Goal: Task Accomplishment & Management: Complete application form

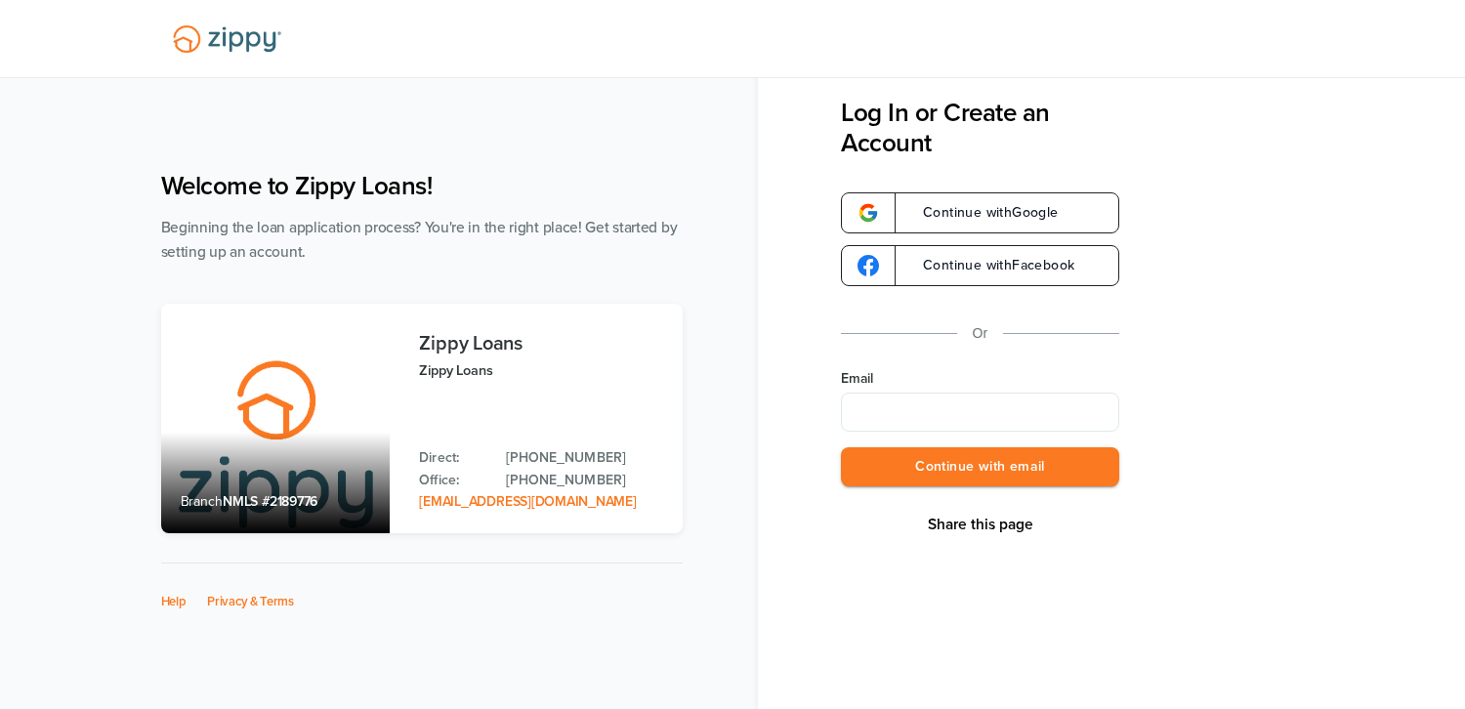
click at [963, 410] on input "Email" at bounding box center [980, 412] width 278 height 39
type input "**********"
click at [949, 473] on button "Continue with email" at bounding box center [980, 467] width 278 height 40
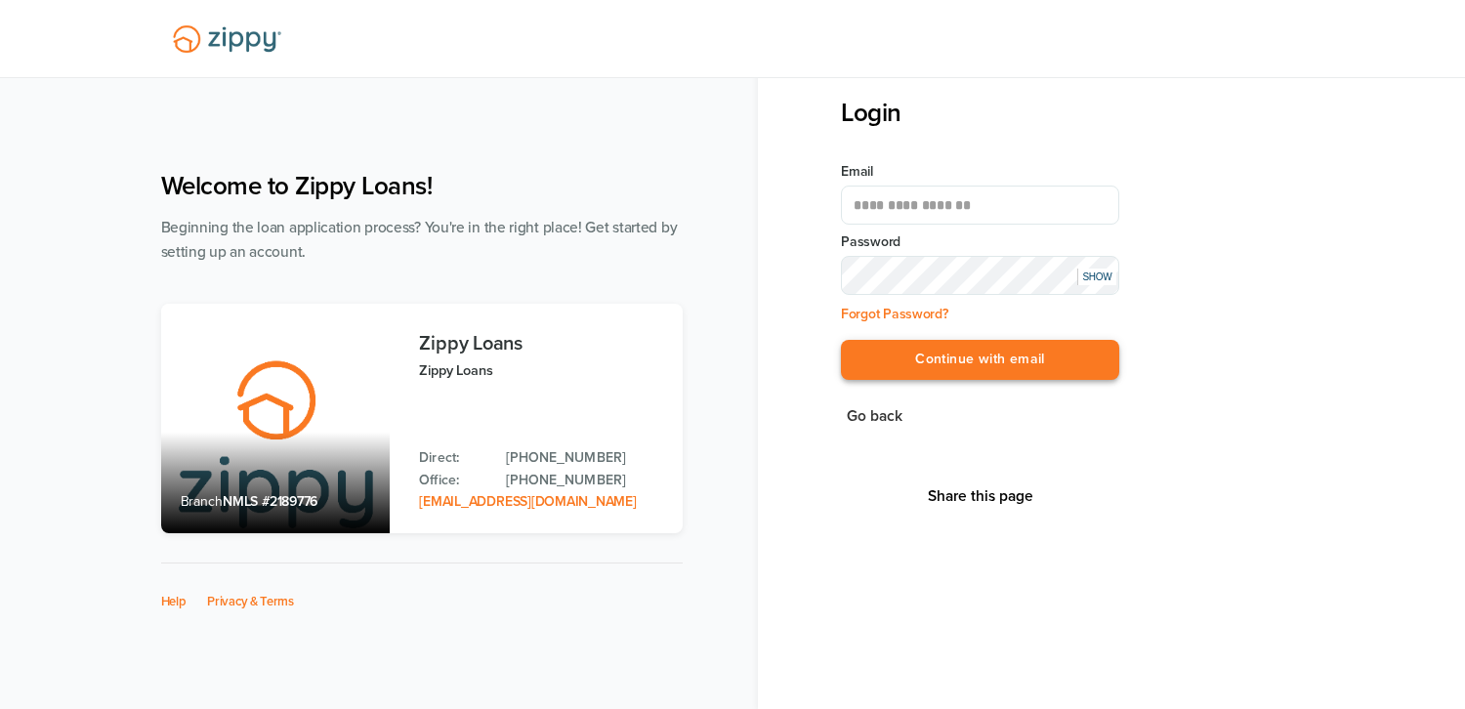
click at [968, 364] on button "Continue with email" at bounding box center [980, 360] width 278 height 40
